Goal: Find specific page/section: Find specific page/section

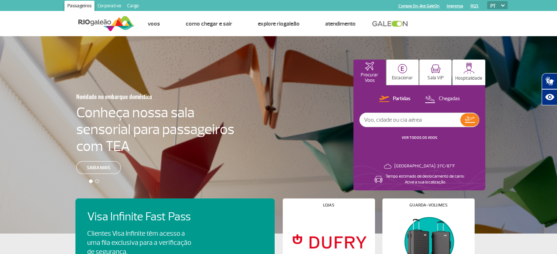
click at [117, 4] on link "Corporativo" at bounding box center [109, 7] width 30 height 12
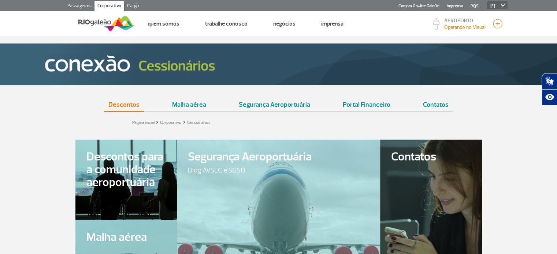
click at [131, 104] on link "Descontos" at bounding box center [124, 102] width 40 height 18
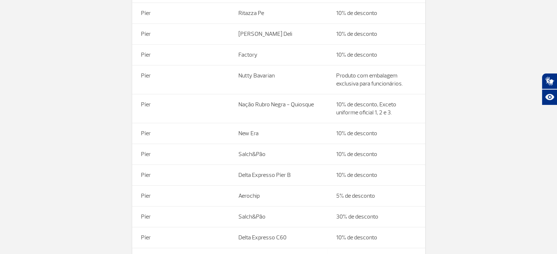
scroll to position [3166, 0]
